Goal: Information Seeking & Learning: Understand process/instructions

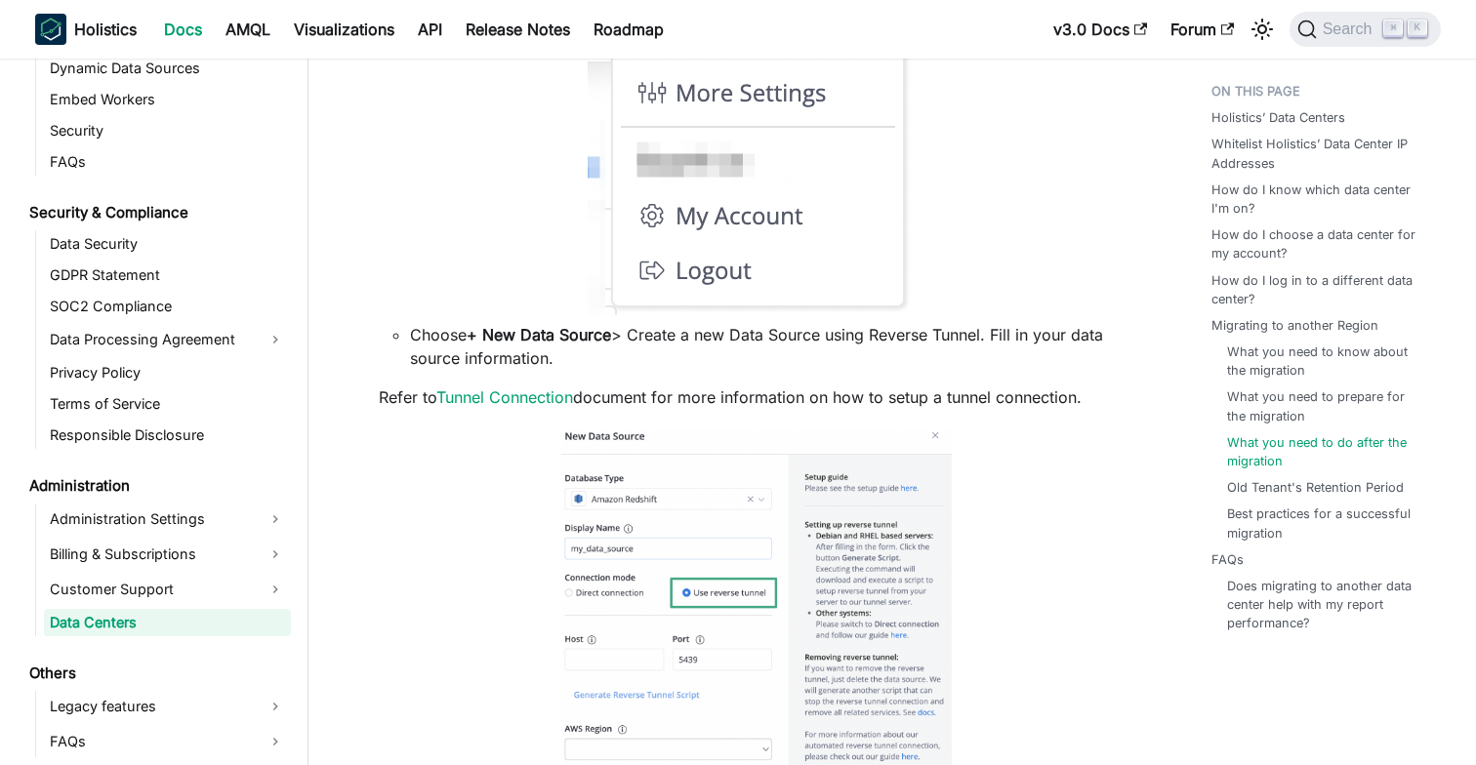
scroll to position [5546, 0]
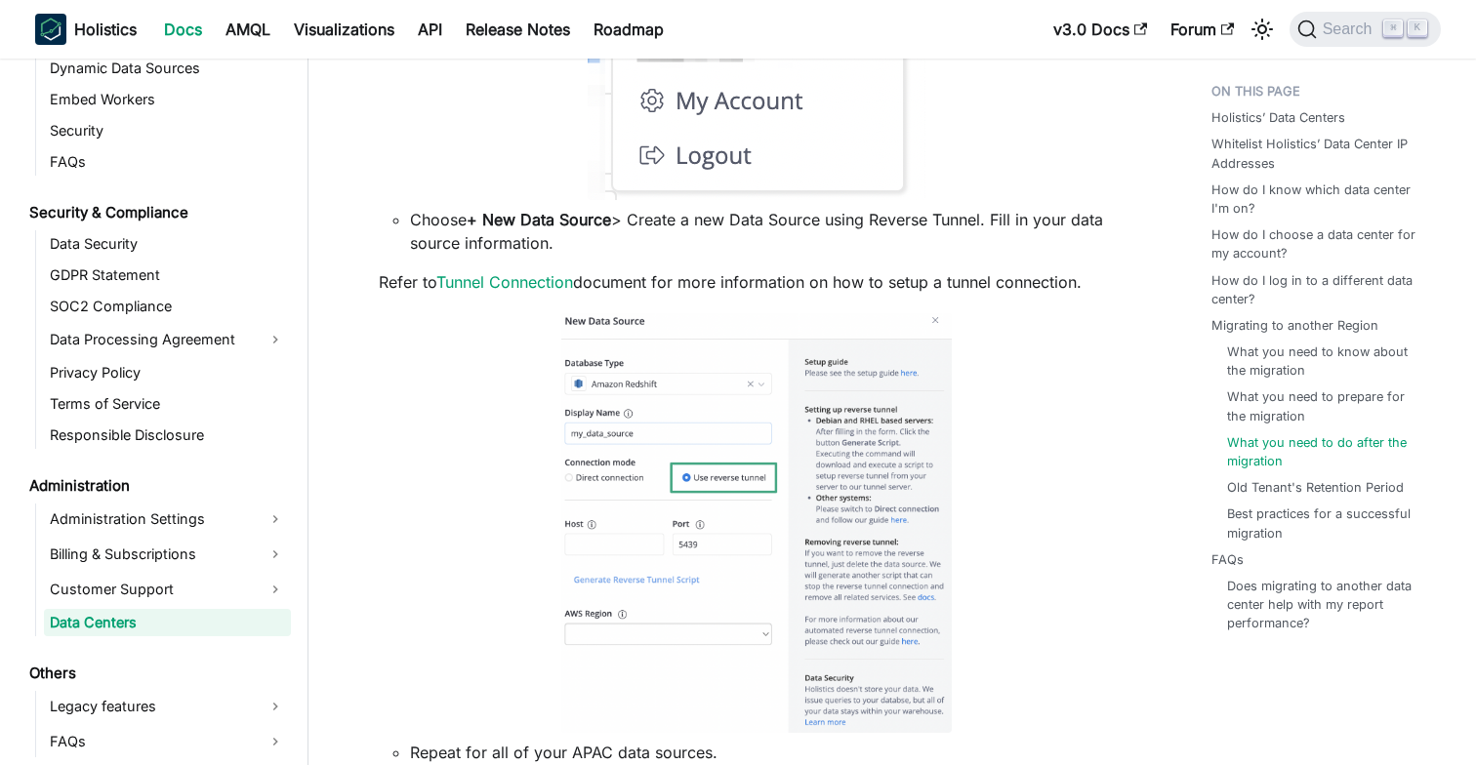
click at [937, 247] on li "Choose + New Data Source > Create a new Data Source using Reverse Tunnel. Fill …" at bounding box center [771, 231] width 723 height 47
click at [958, 240] on li "Choose + New Data Source > Create a new Data Source using Reverse Tunnel. Fill …" at bounding box center [771, 231] width 723 height 47
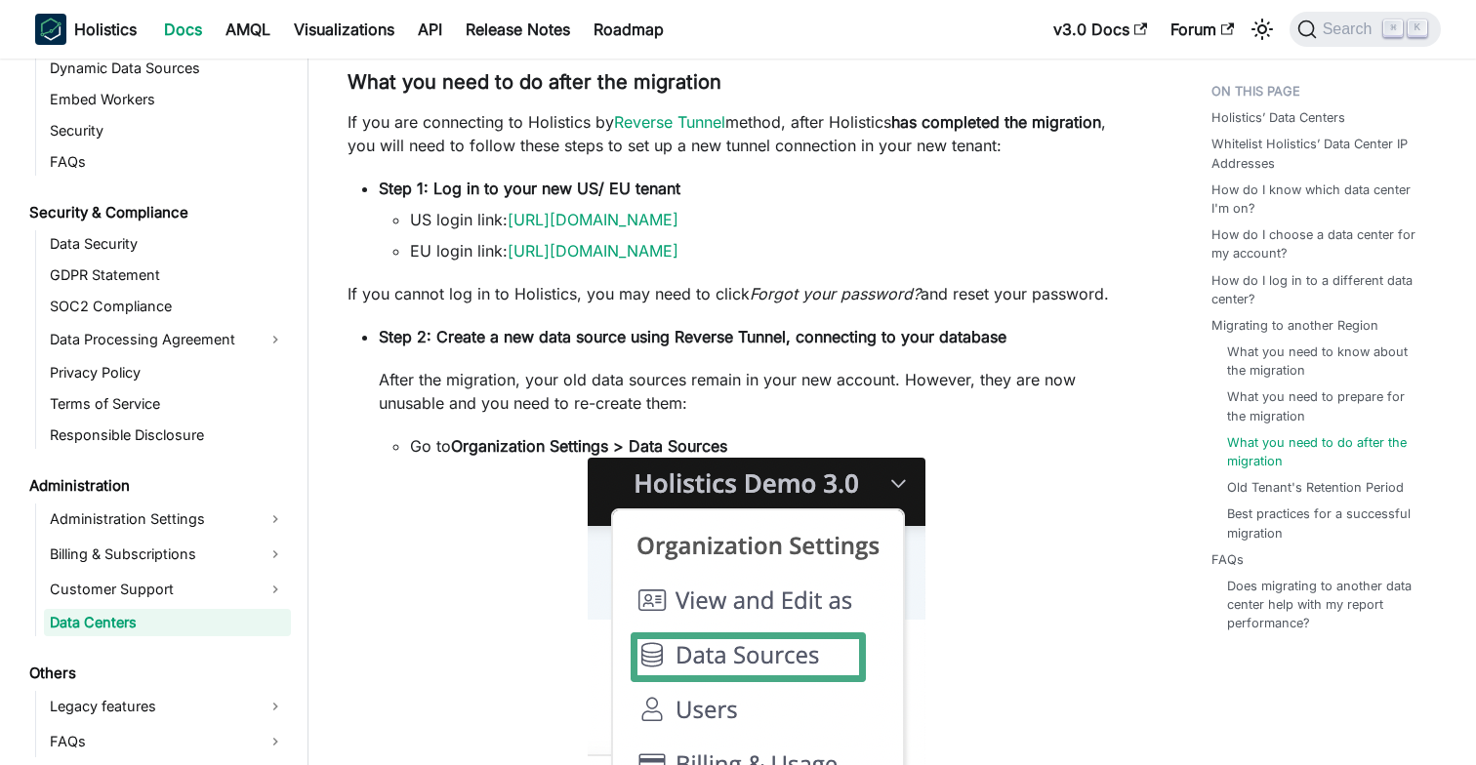
scroll to position [4675, 0]
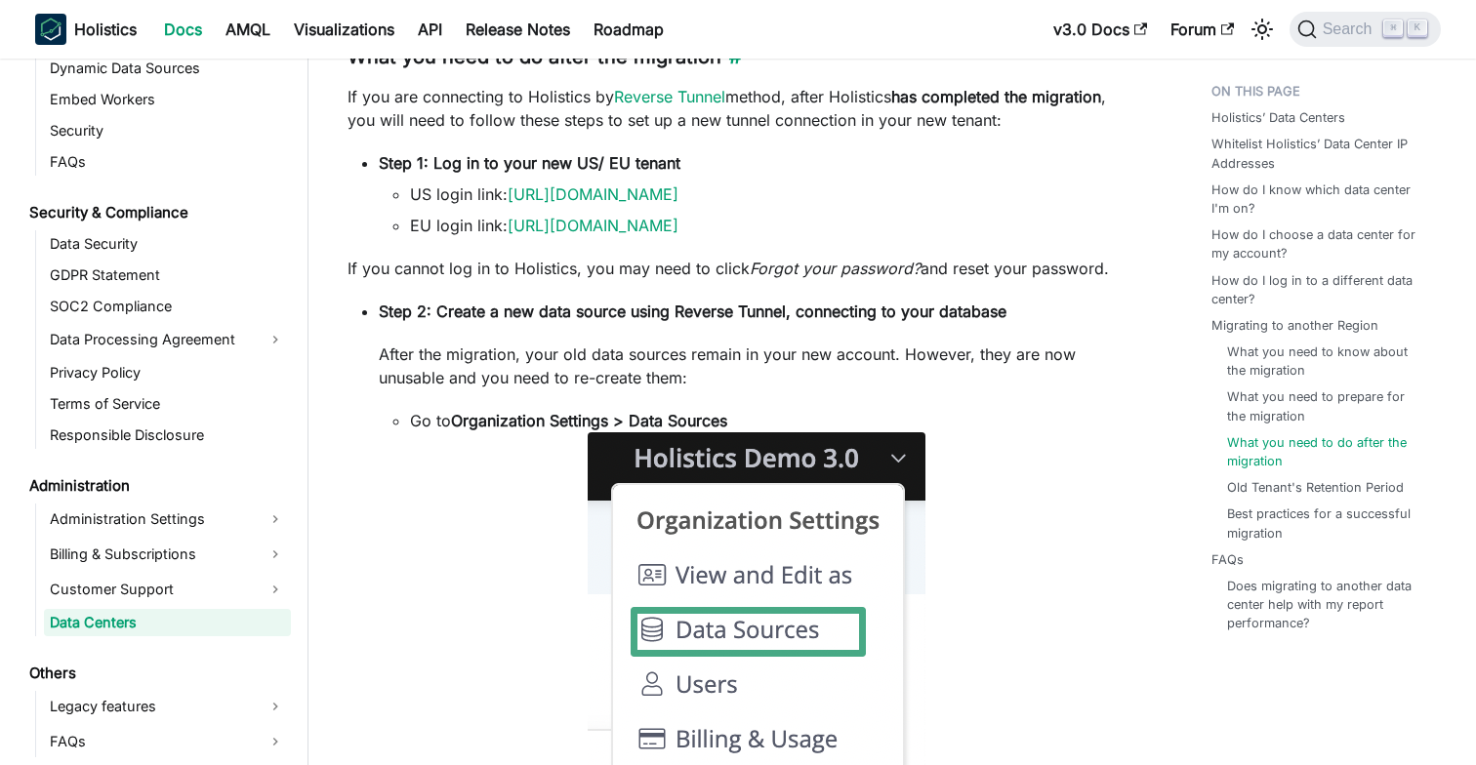
click at [706, 69] on h3 "What you need to do after the migration ​" at bounding box center [740, 57] width 786 height 24
click at [728, 68] on link "​" at bounding box center [731, 56] width 20 height 23
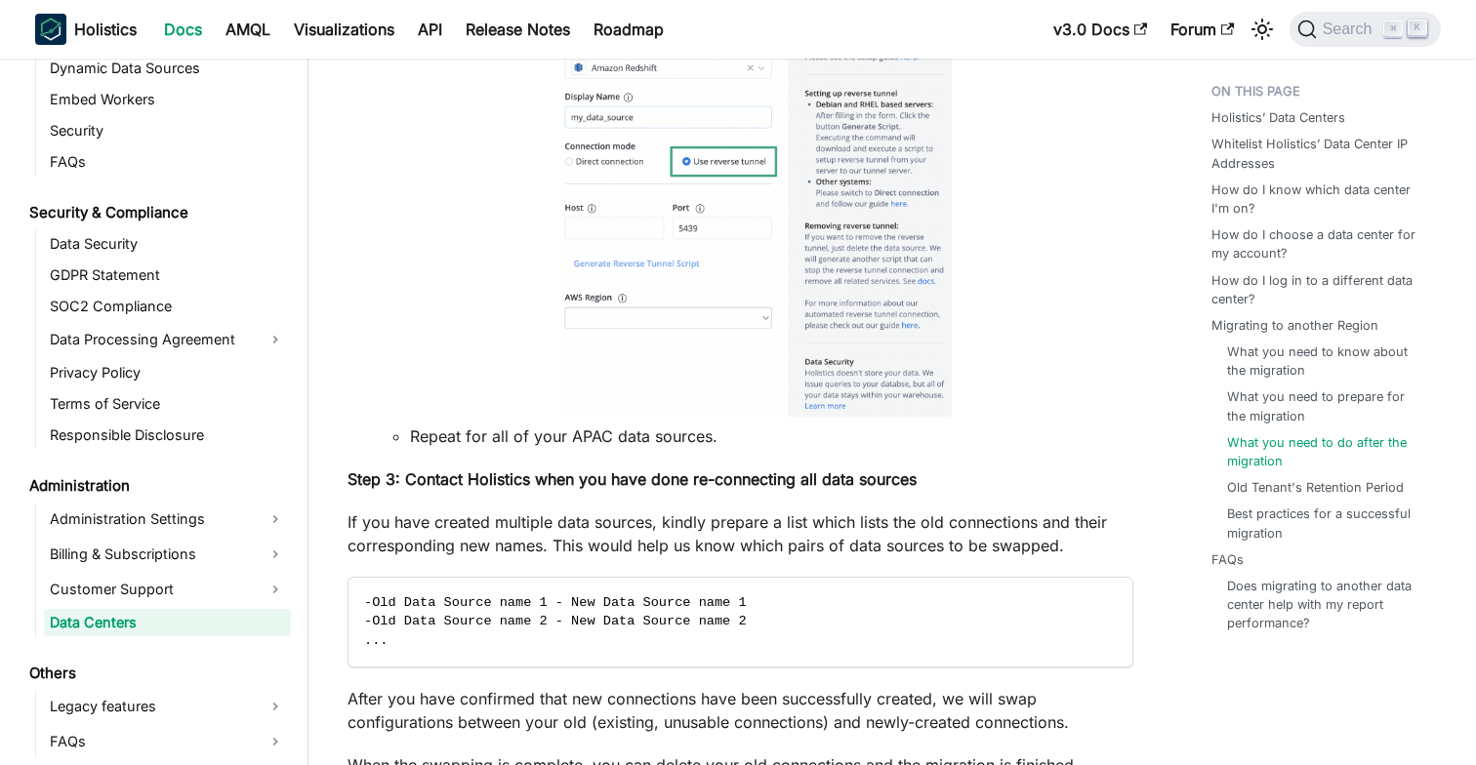
scroll to position [5918, 0]
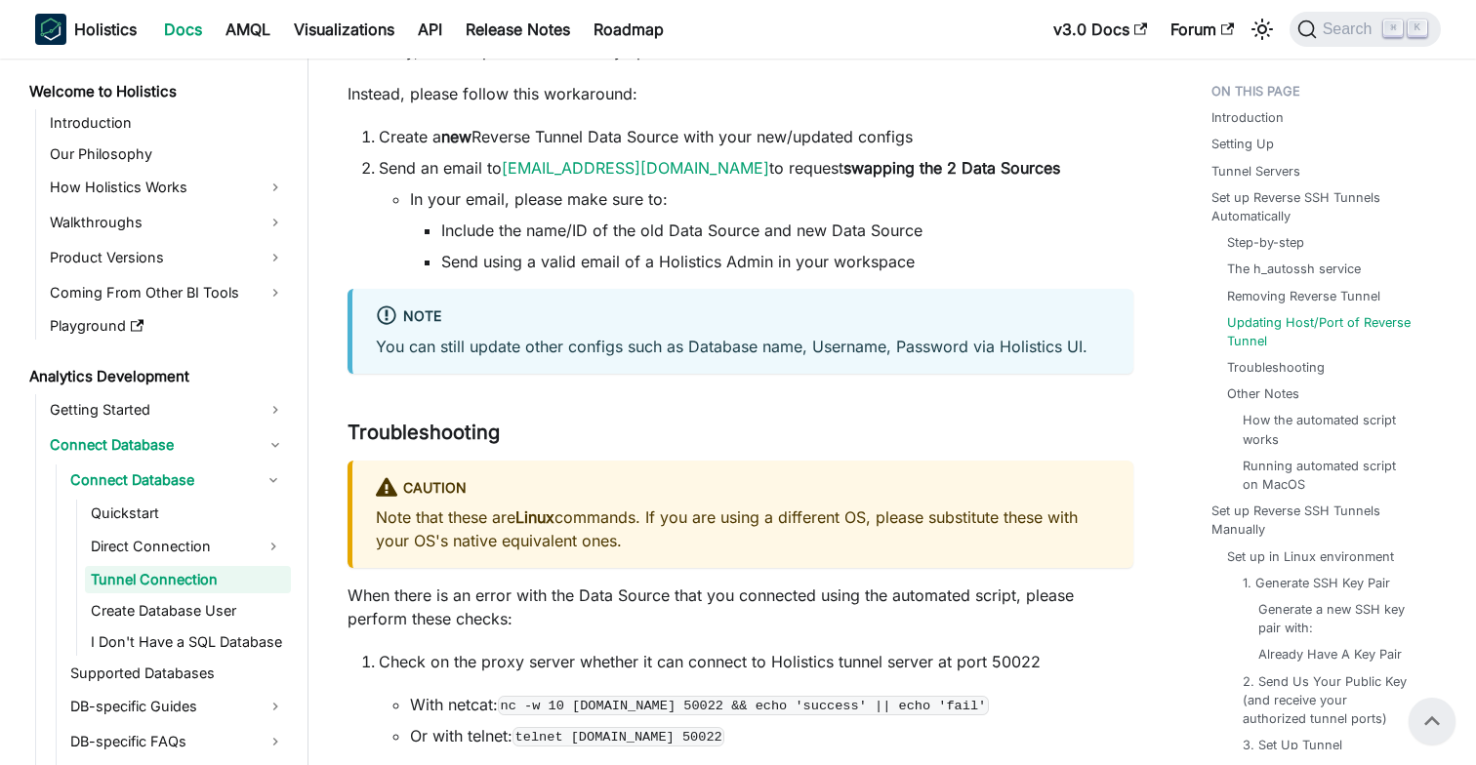
scroll to position [4506, 0]
